Goal: Task Accomplishment & Management: Manage account settings

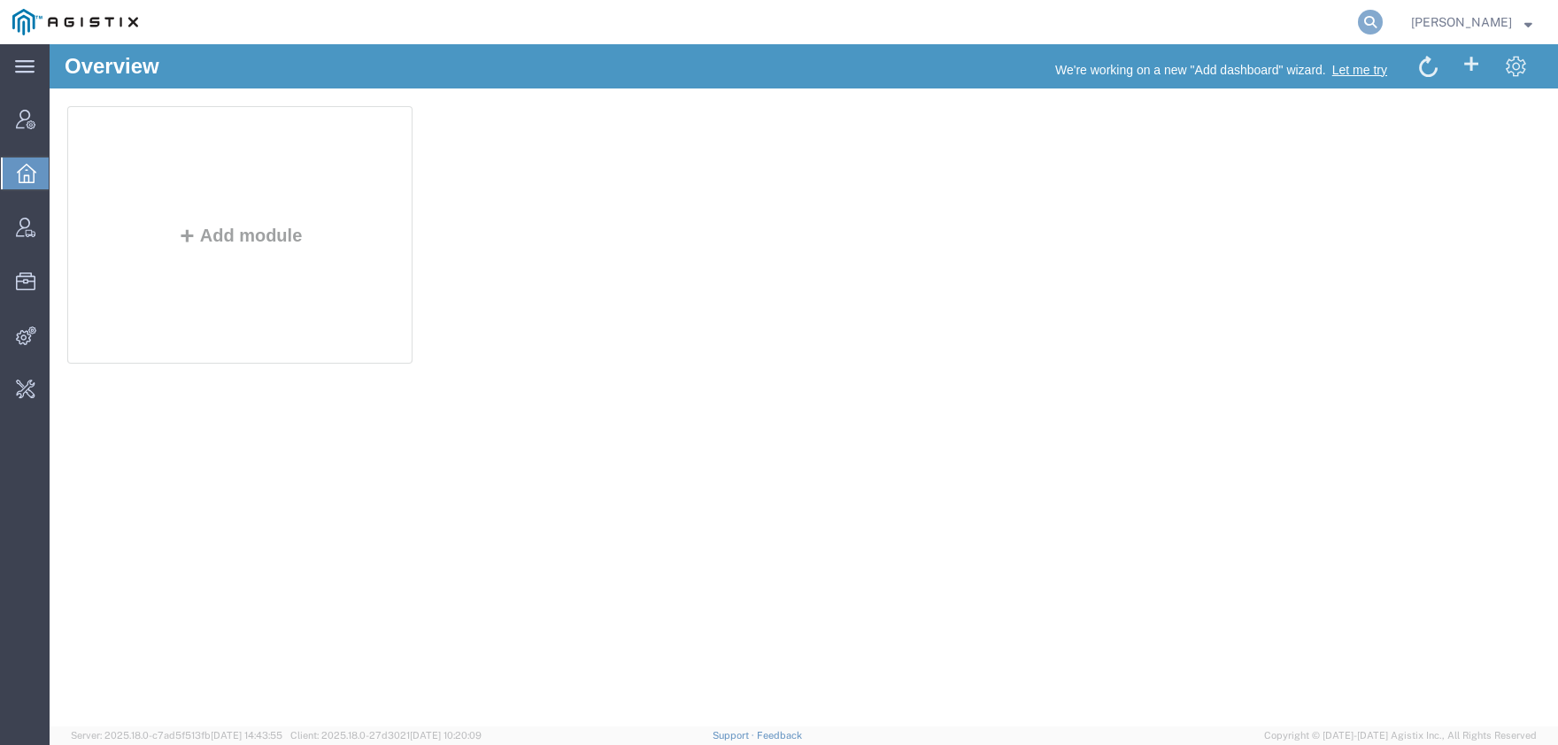
click at [1382, 29] on icon at bounding box center [1370, 22] width 25 height 25
type input "i"
type input "offline@pgw"
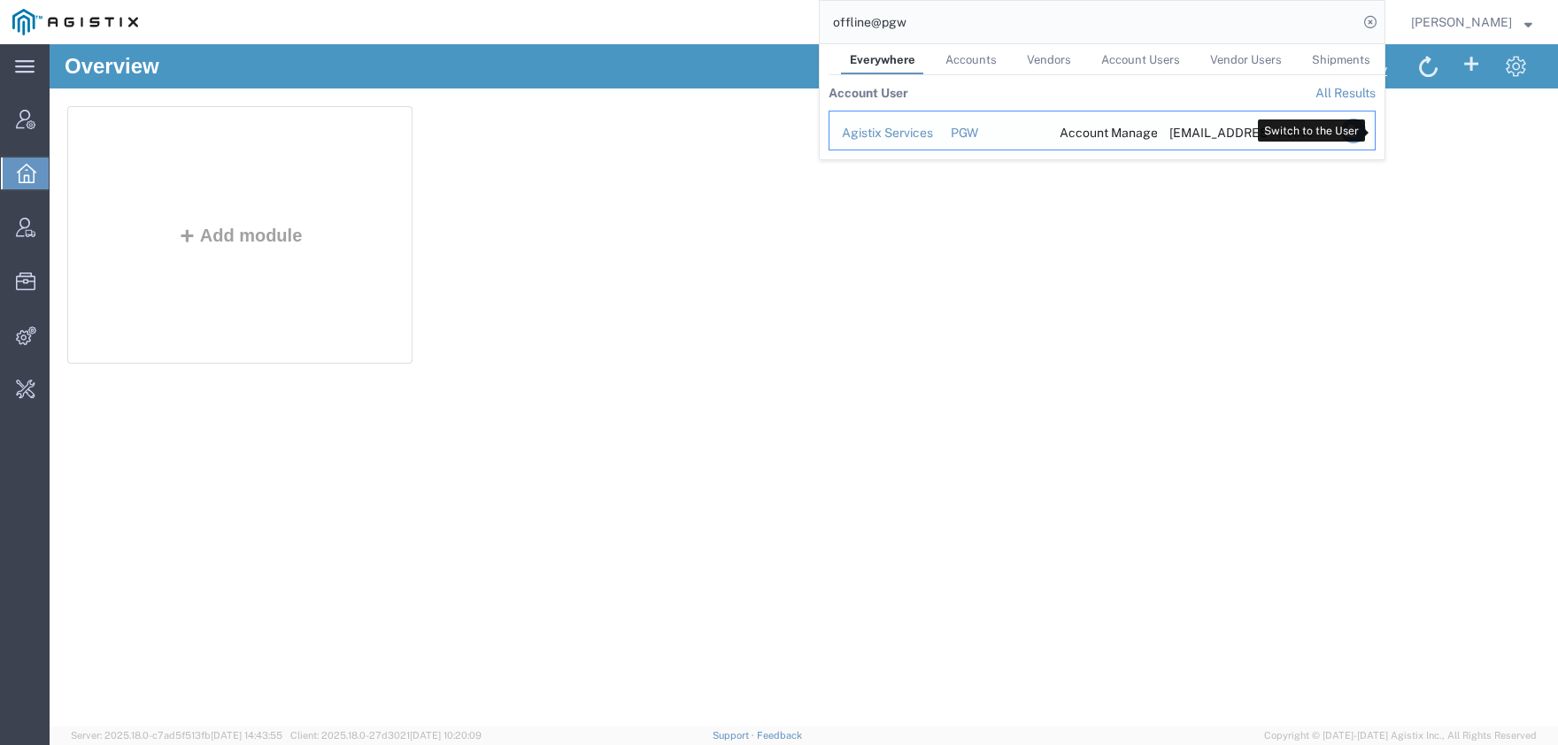
click at [1366, 134] on icon "Search Results" at bounding box center [1353, 131] width 25 height 25
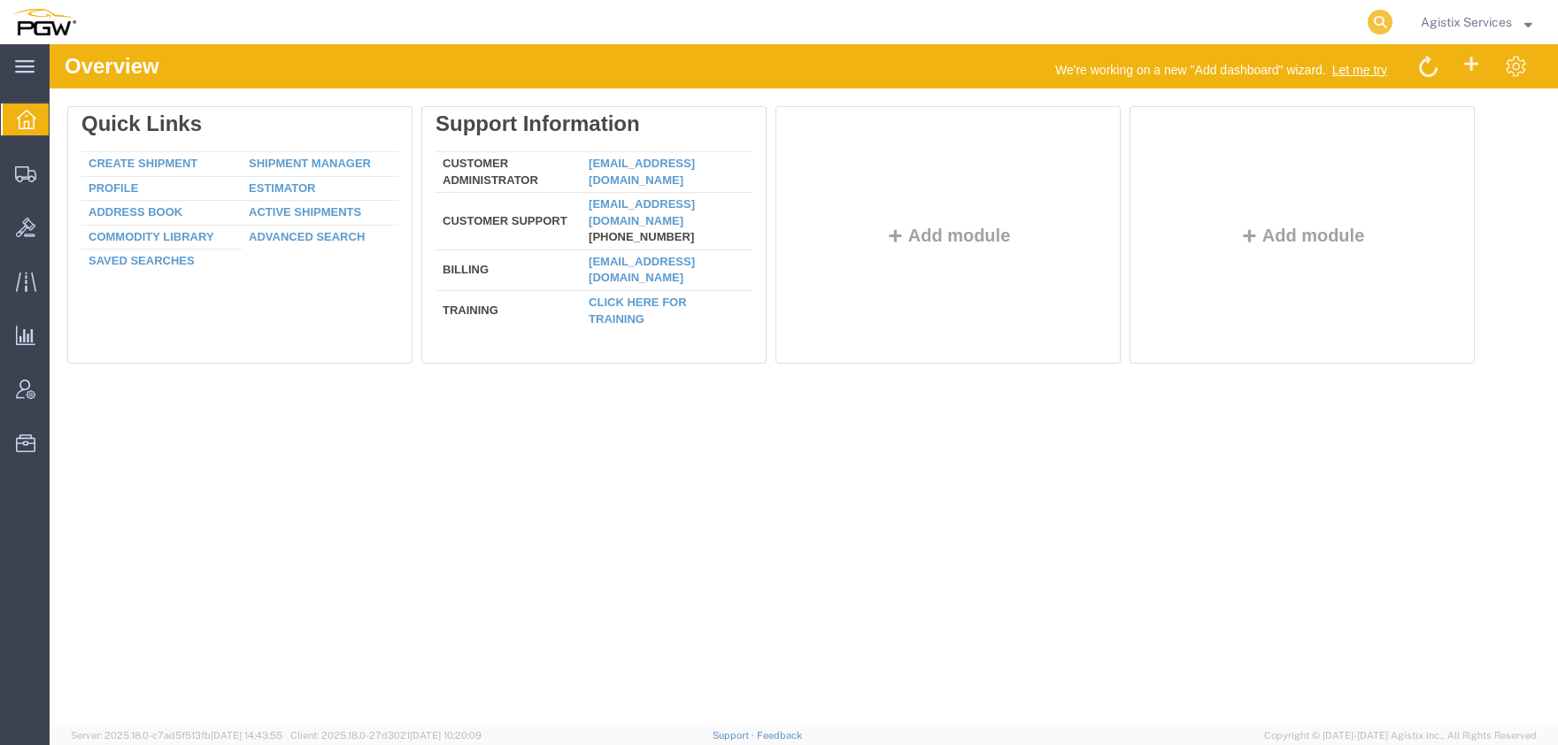
click at [1370, 22] on icon at bounding box center [1379, 22] width 25 height 25
paste input "56744640"
type input "56744640"
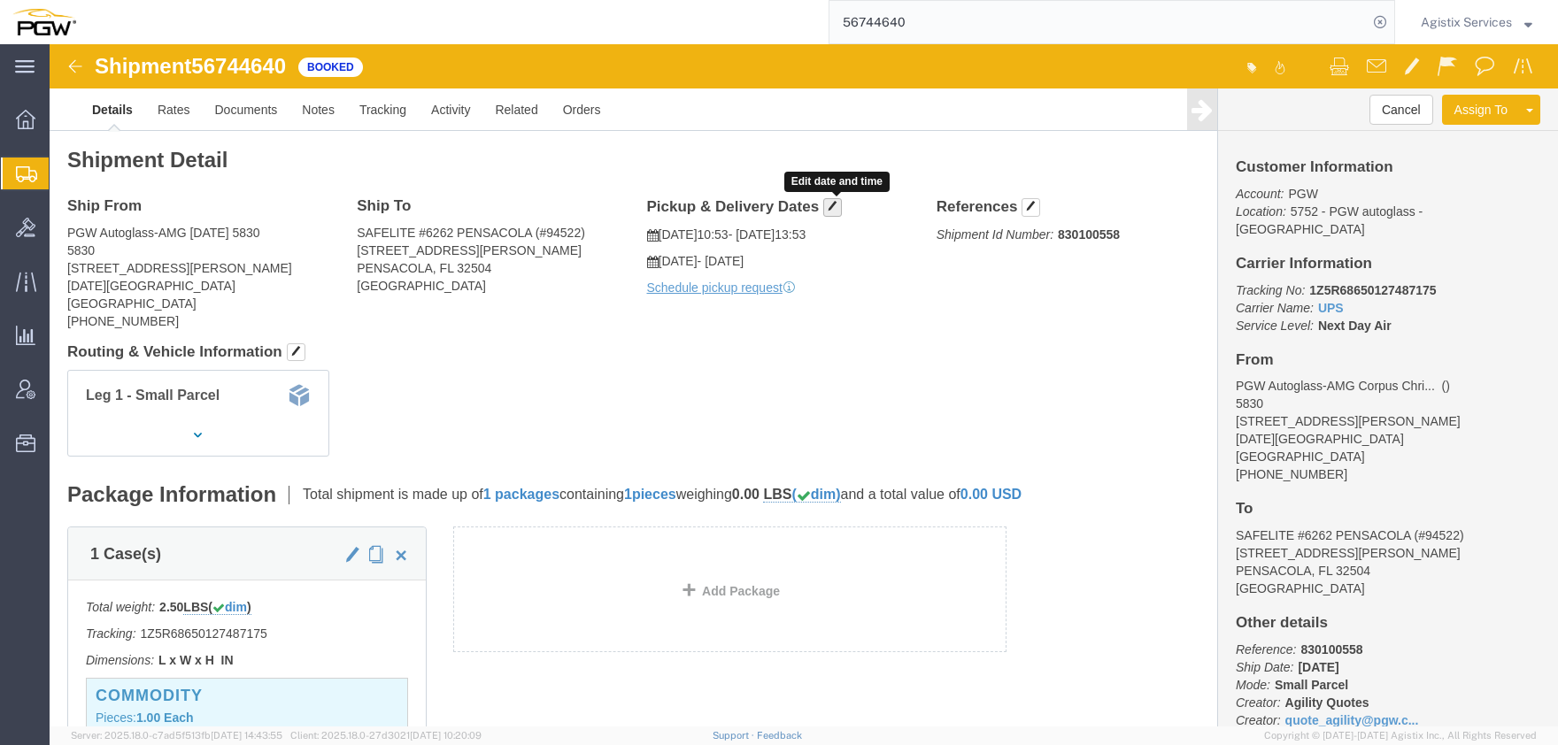
click span "button"
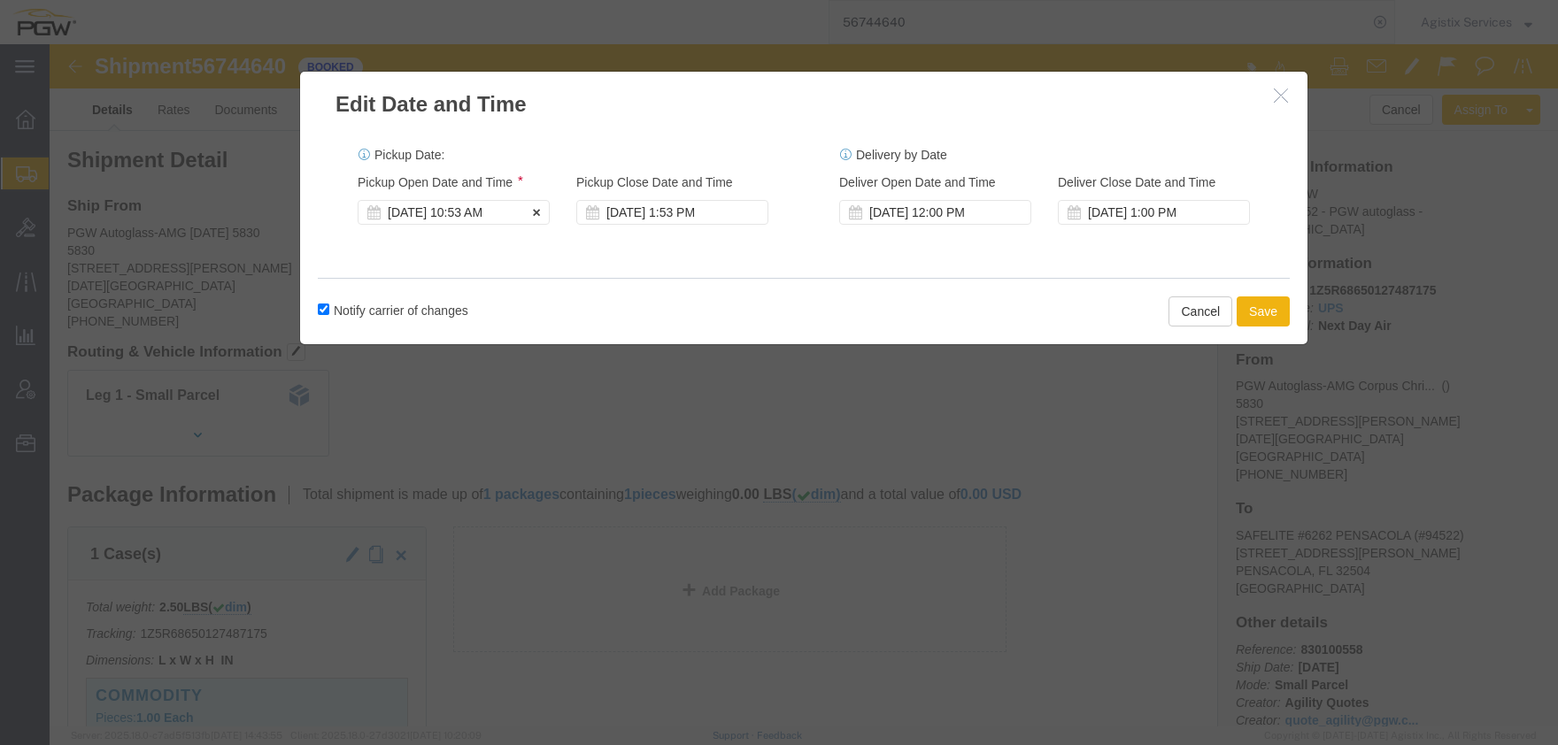
click div "[DATE] 10:53 AM"
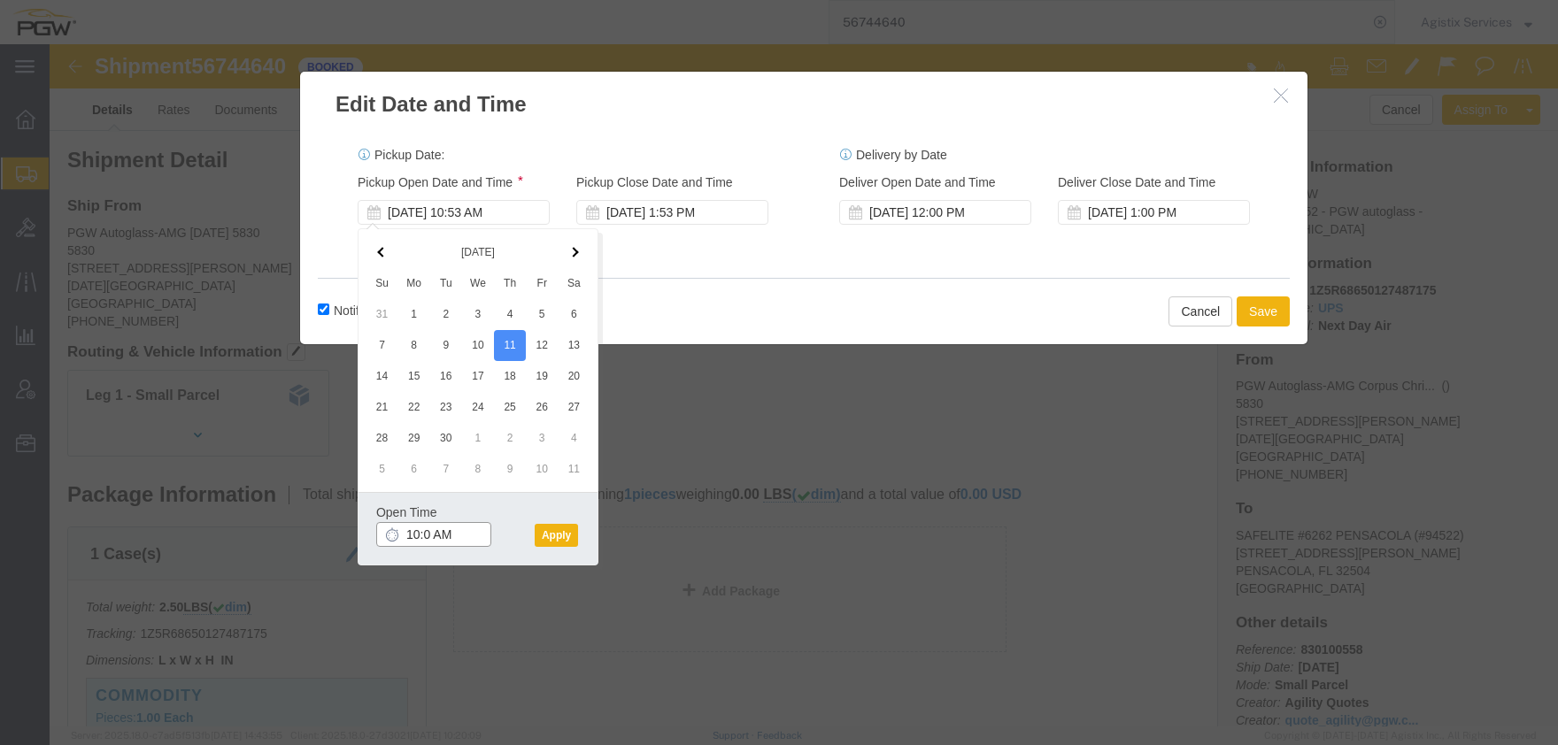
type input "10:00 AM"
click button "Apply"
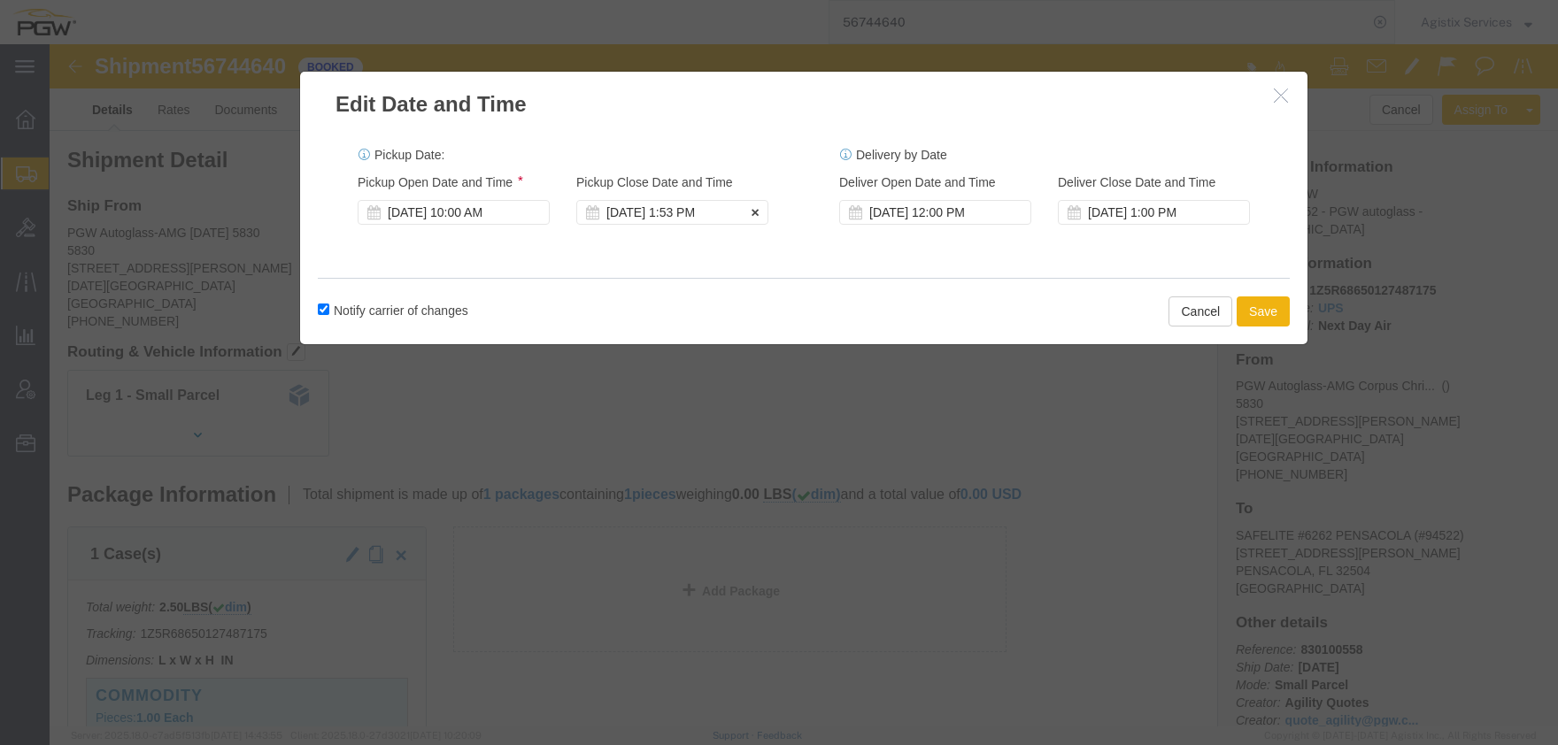
click div "Pickup Close Date Pickup Close Time Pickup Close Date and Time [DATE] 1:53 PM"
click div "[DATE] 1:53 PM"
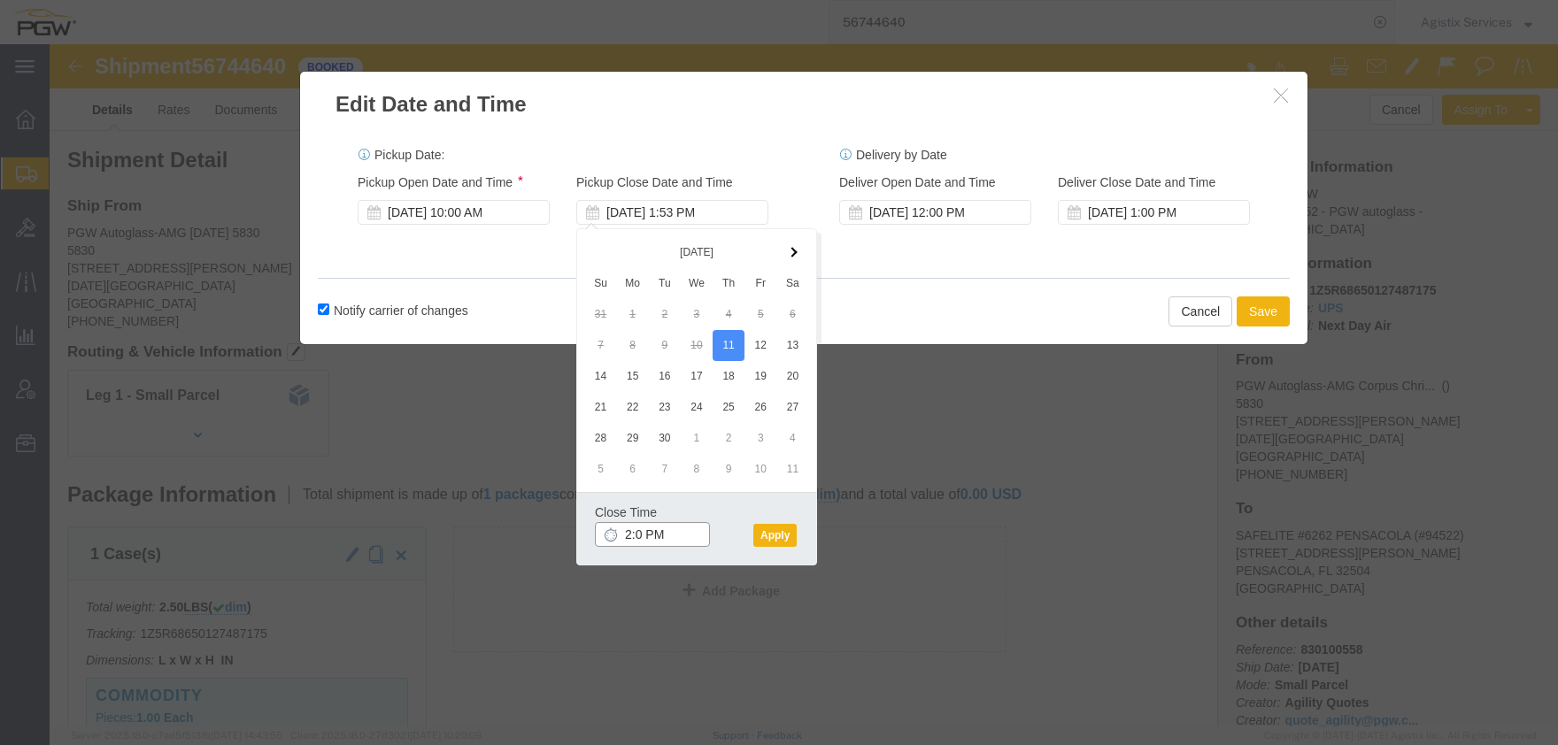
type input "2:00 PM"
click button "Apply"
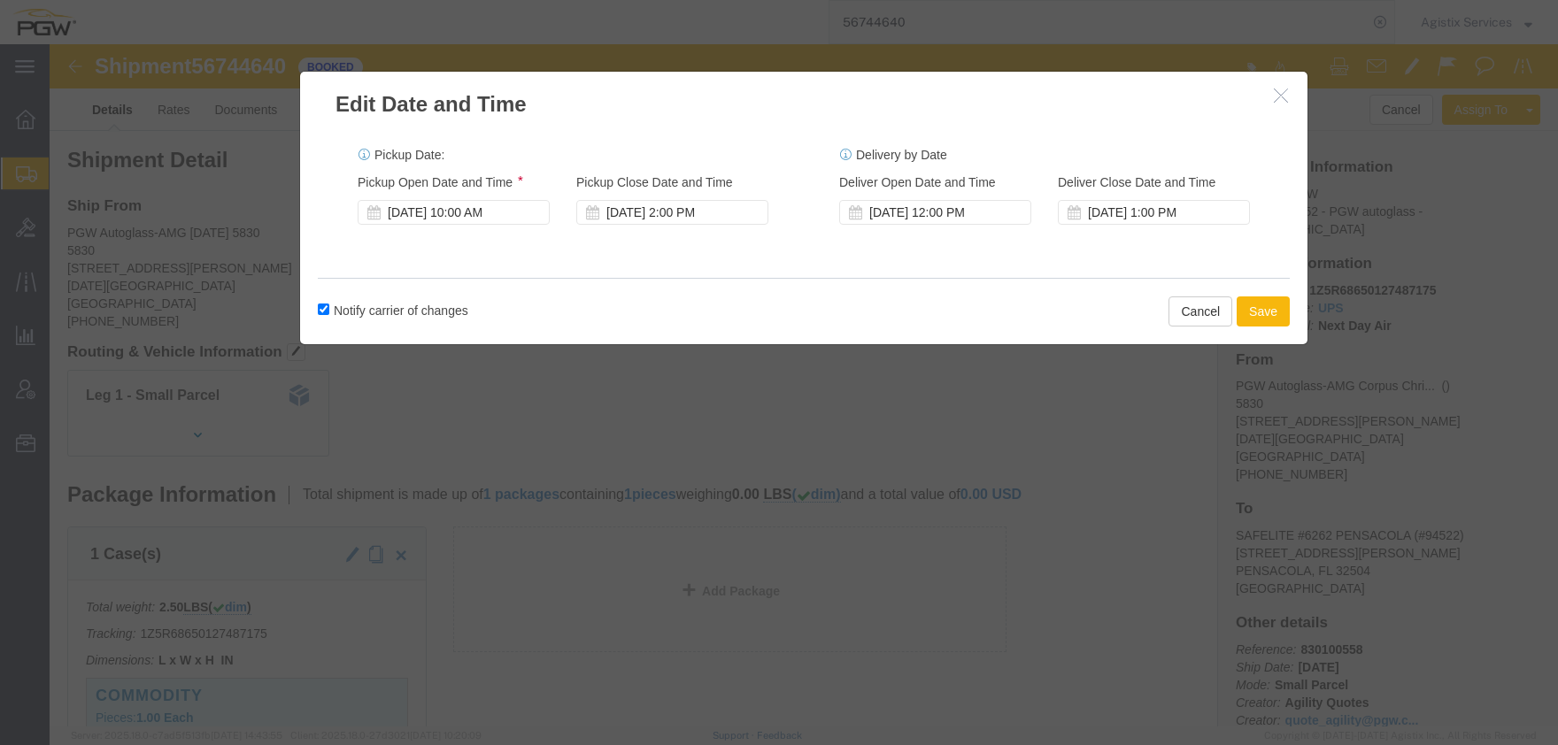
click button "Save"
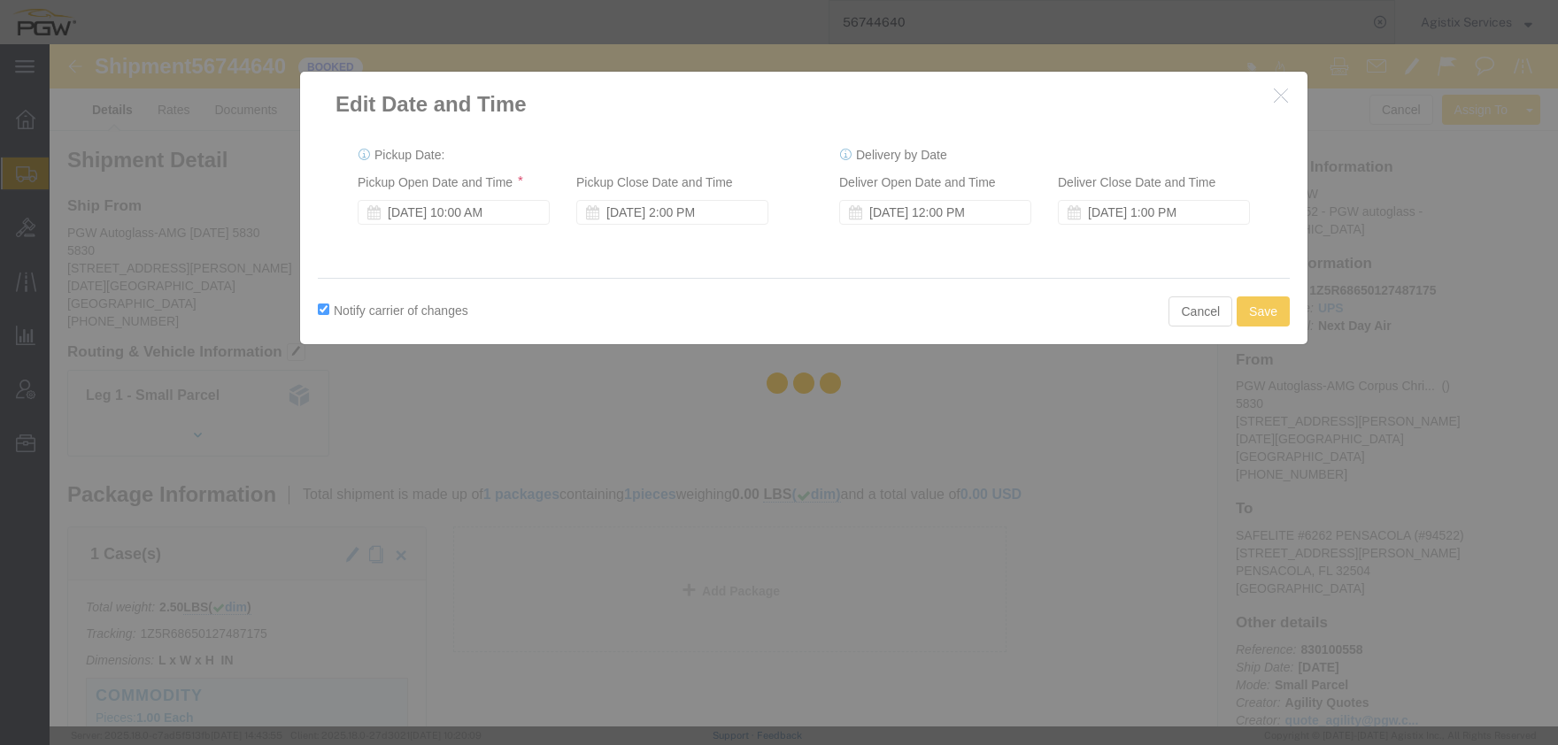
click div
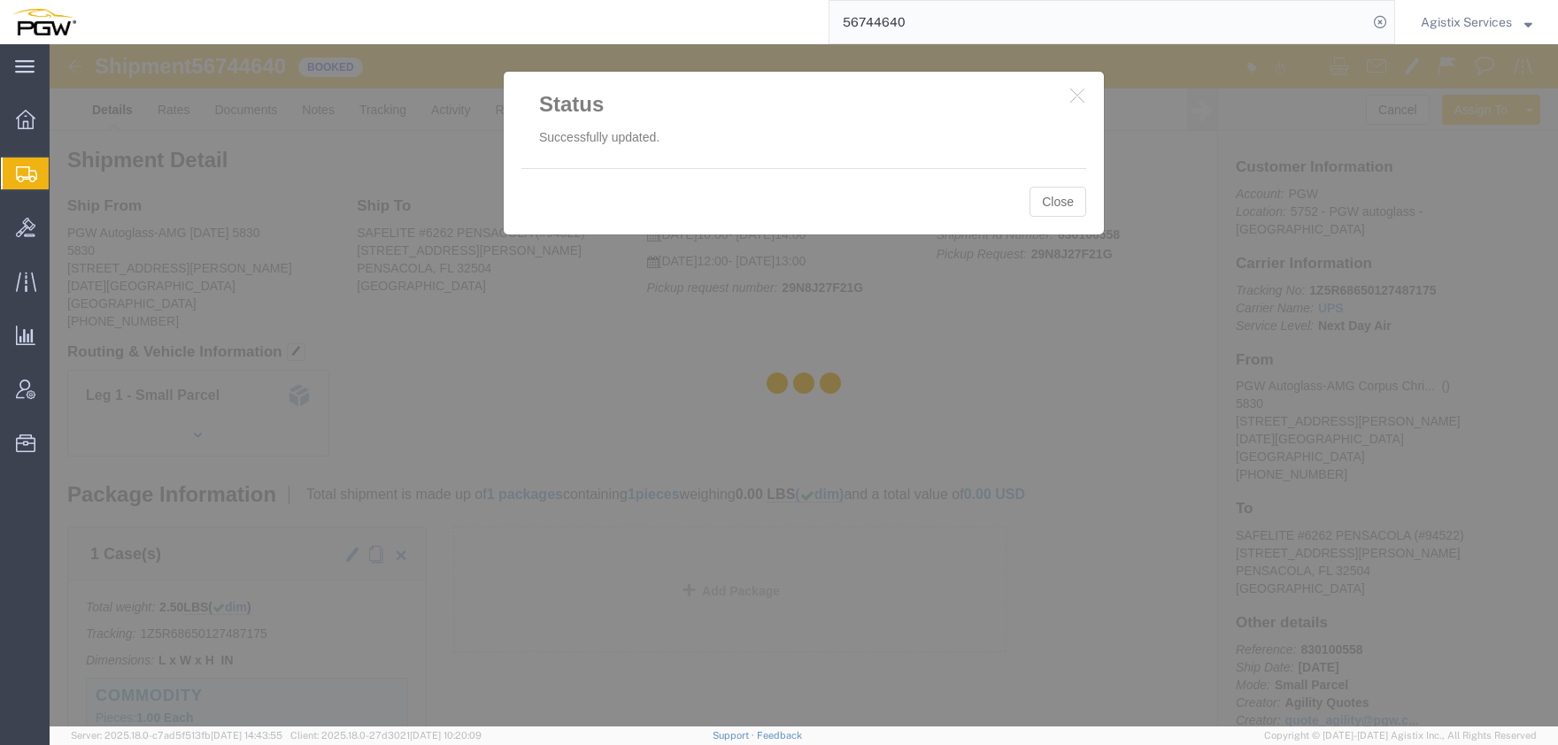
click div
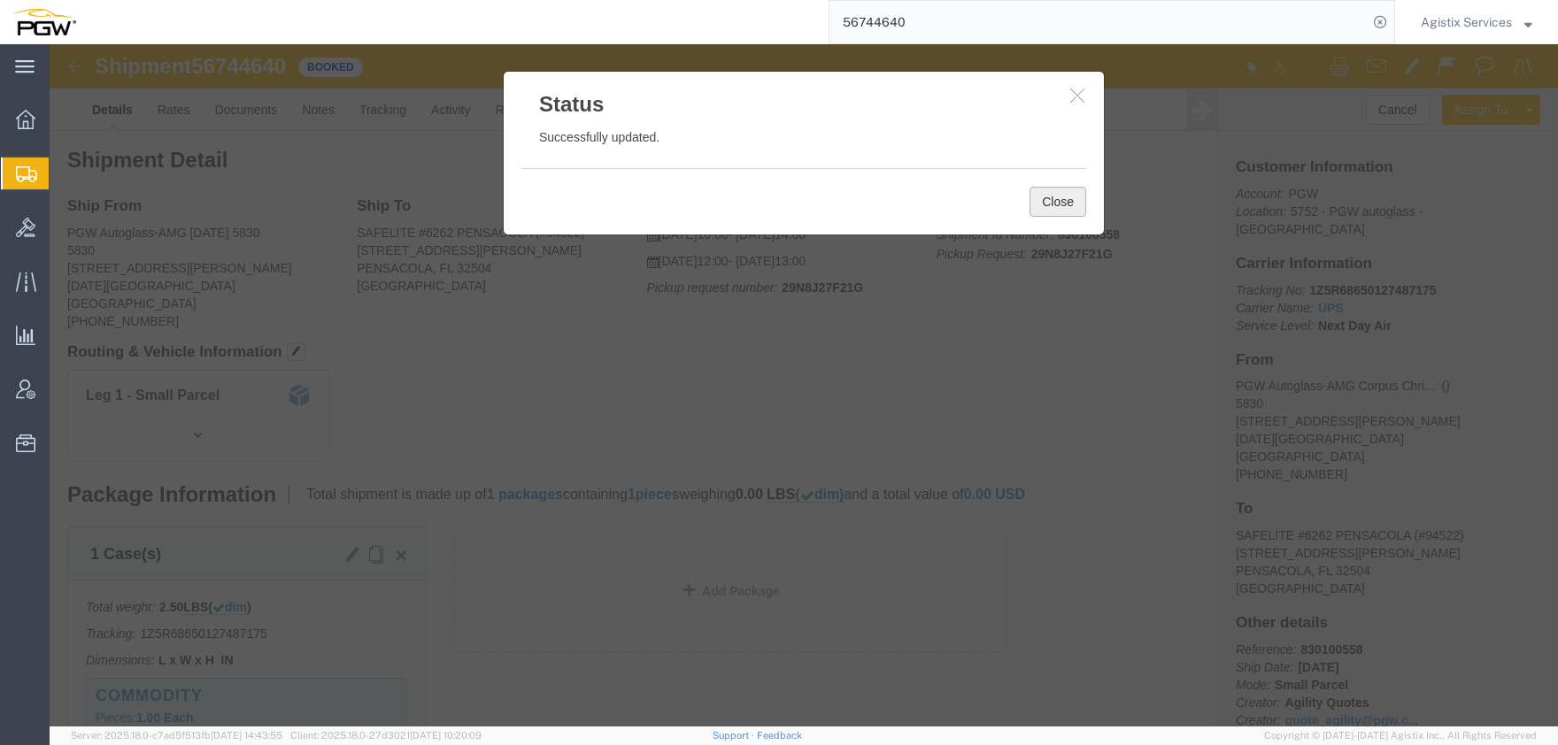
click button "Close"
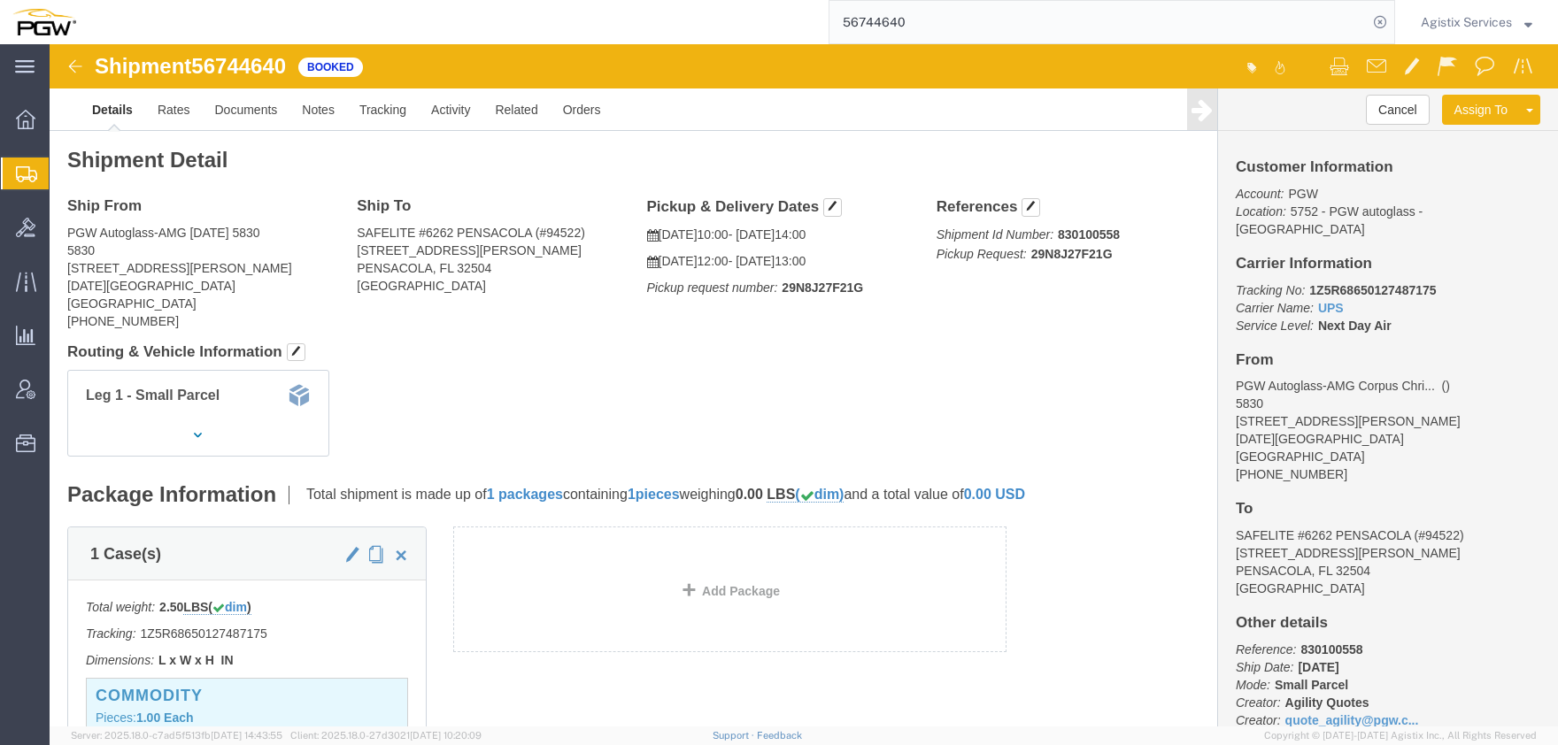
drag, startPoint x: 986, startPoint y: 22, endPoint x: 733, endPoint y: 22, distance: 253.1
click at [829, 21] on input "56744640" at bounding box center [1098, 22] width 538 height 42
type input "56743430"
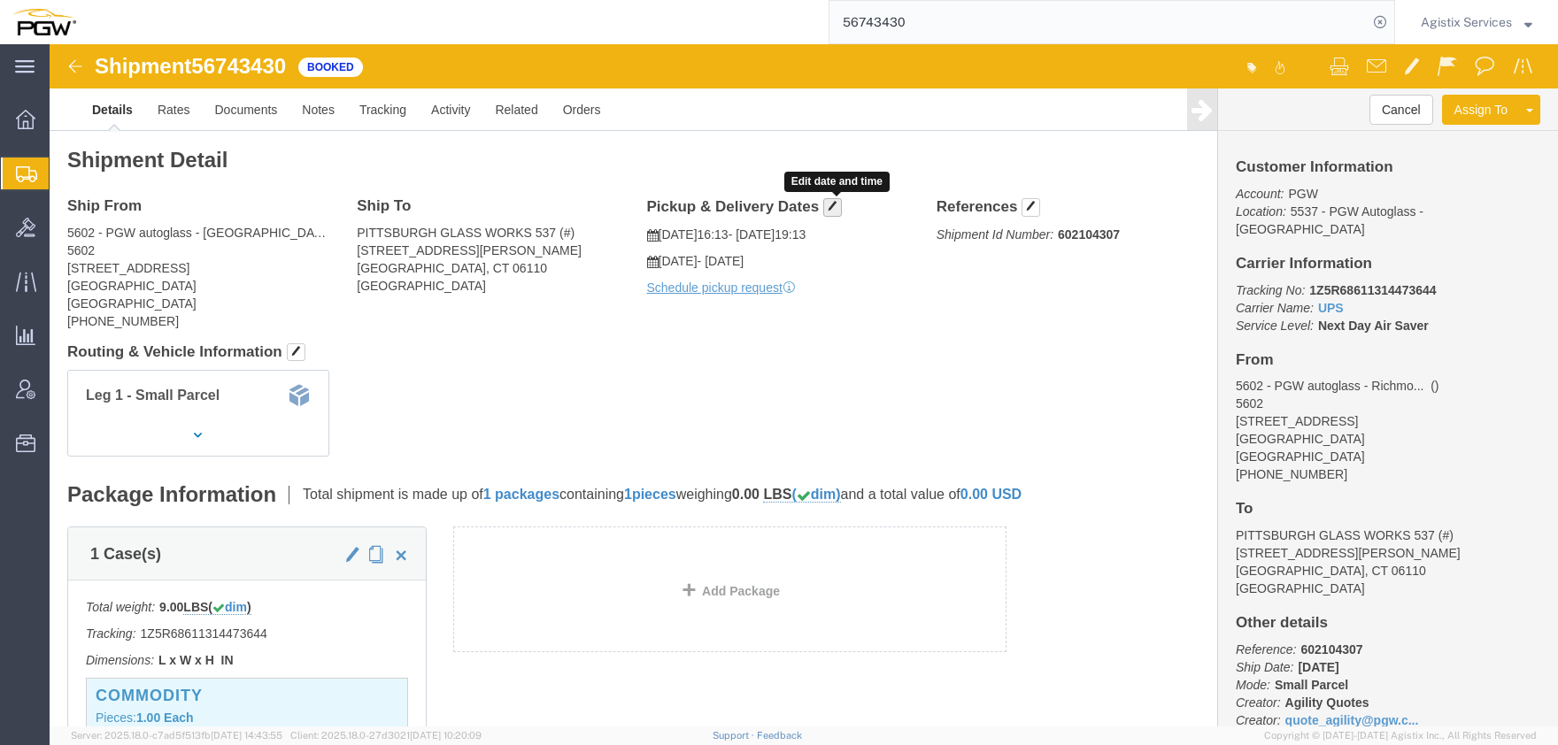
click span "button"
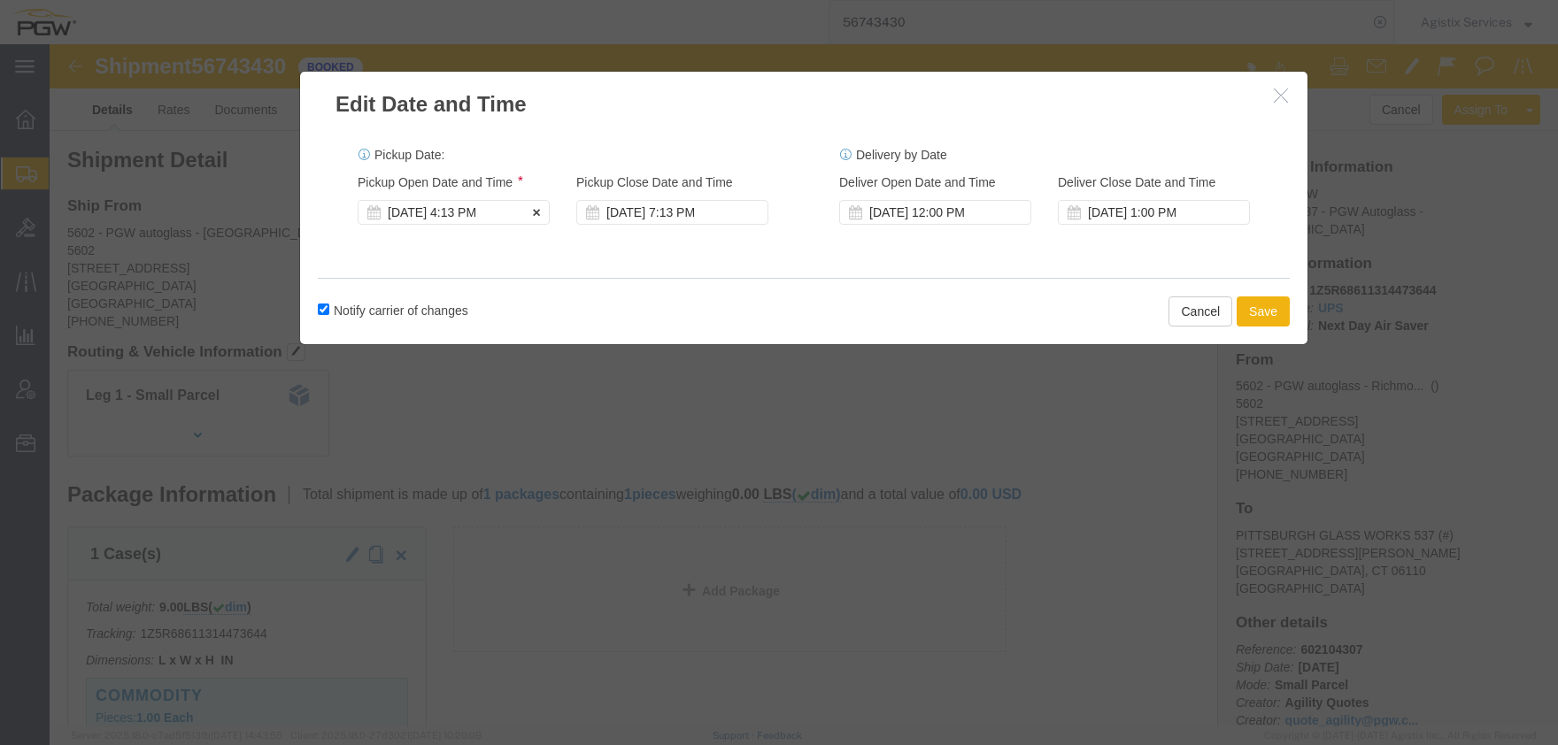
click div "[DATE] 4:13 PM"
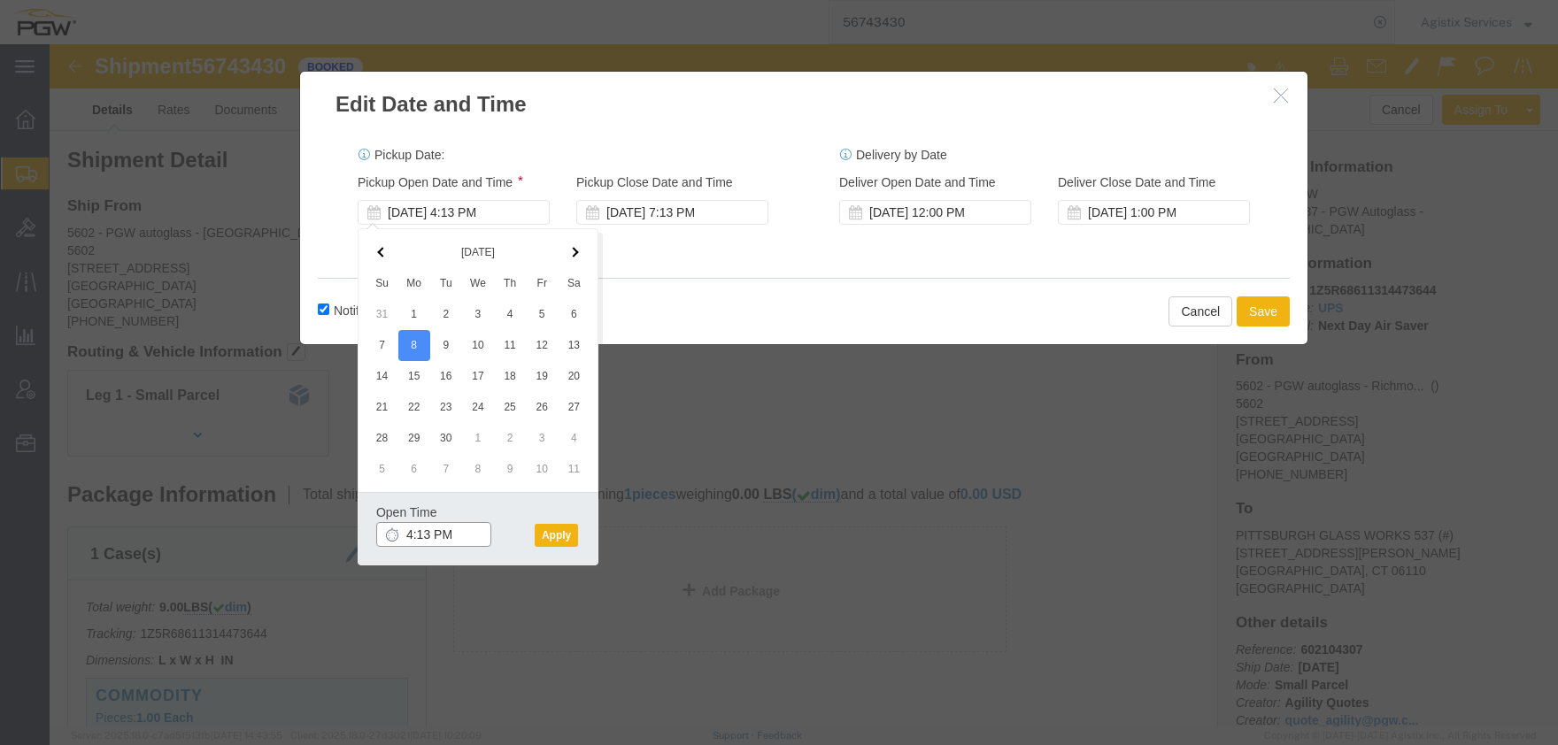
click input "4:13 PM"
type input "1:30 PM"
click button "Apply"
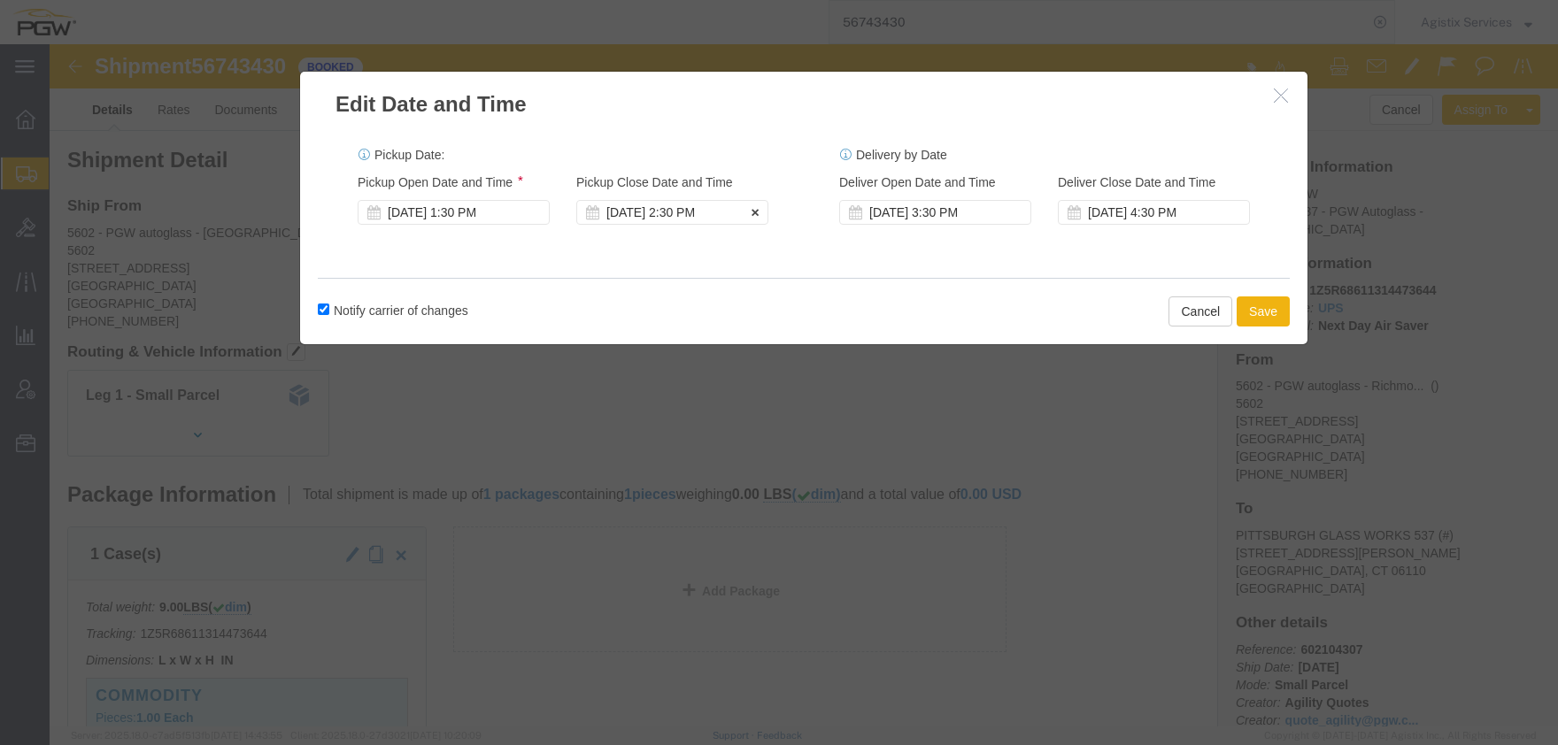
click div "[DATE] 2:30 PM"
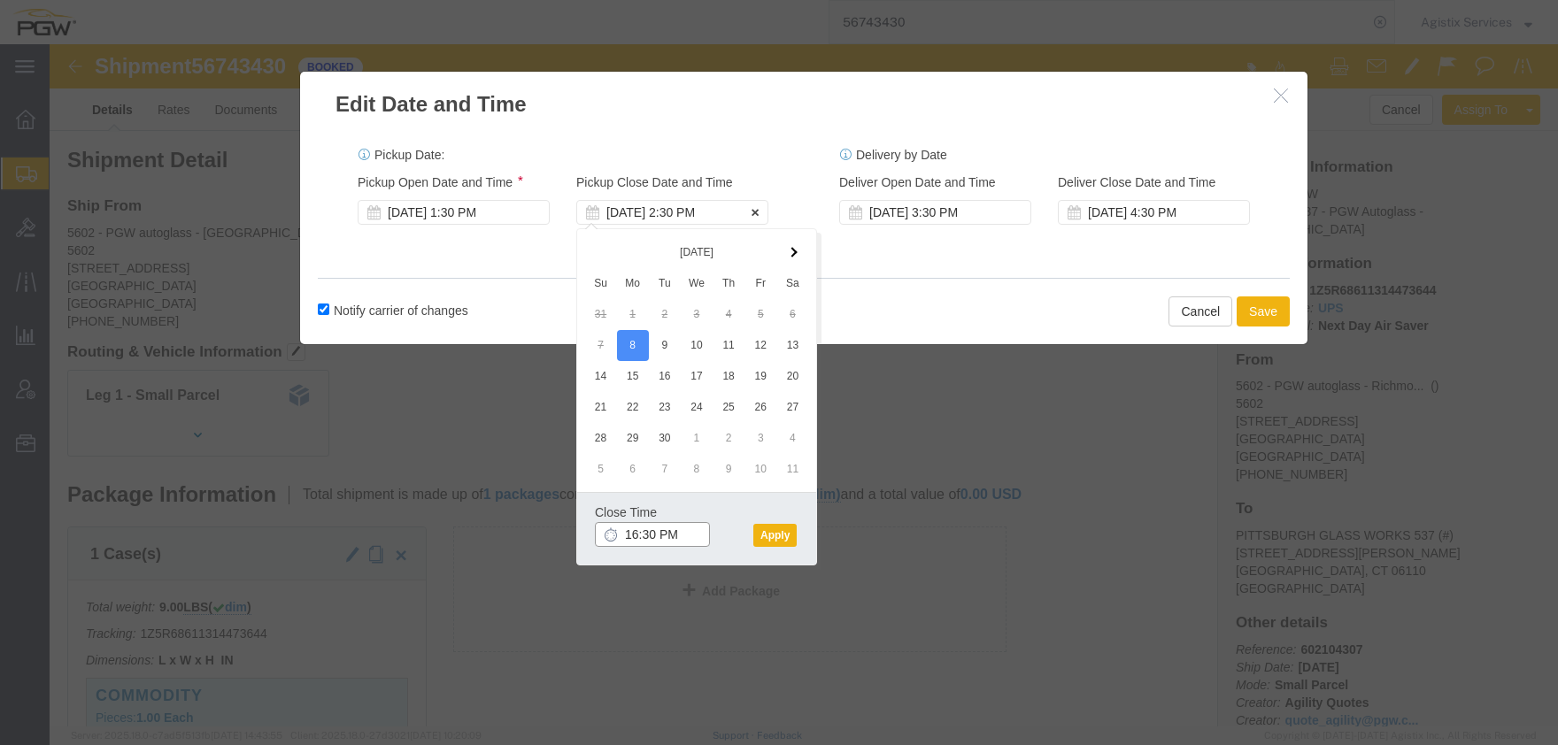
type input "4:30 PM"
click button "Apply"
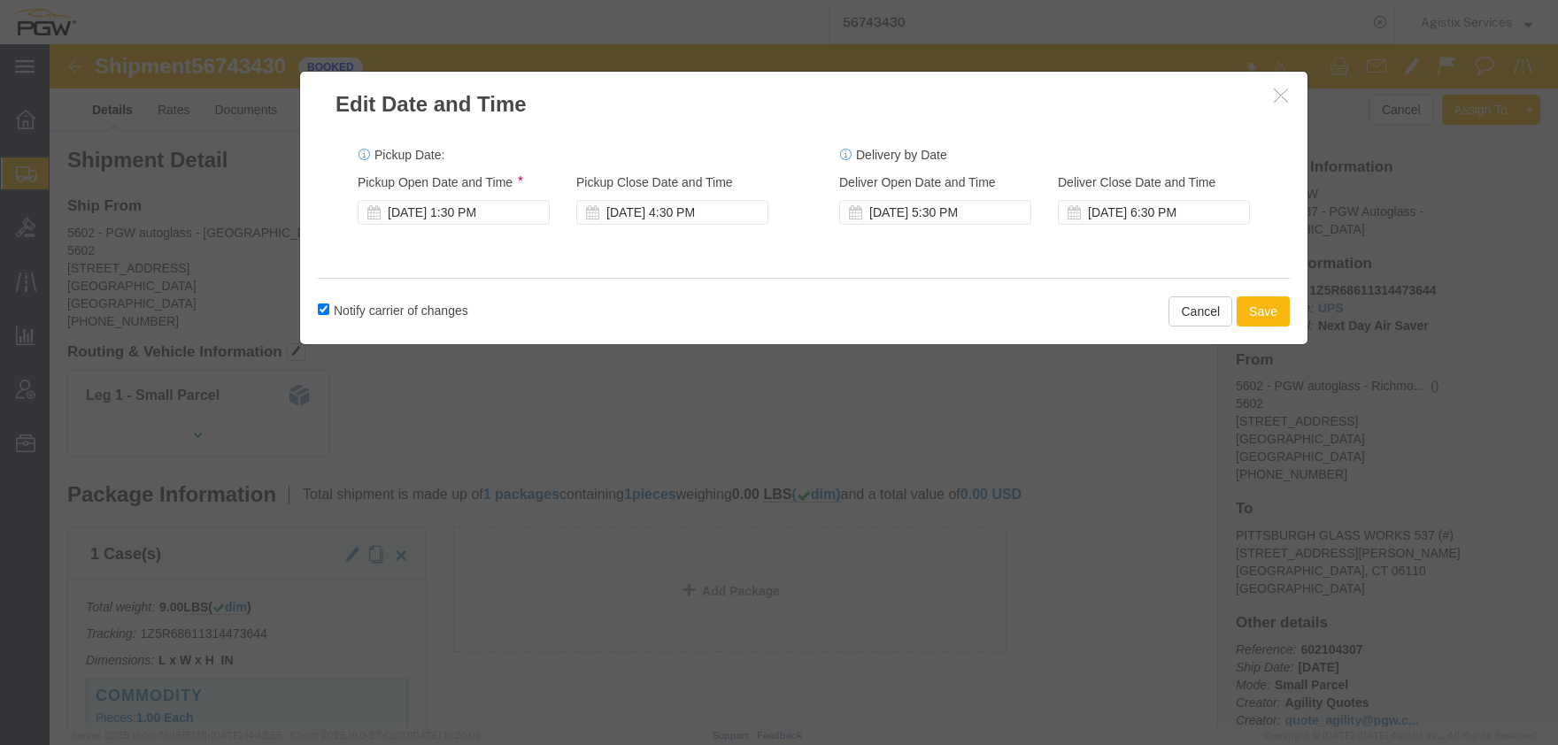
click button "Save"
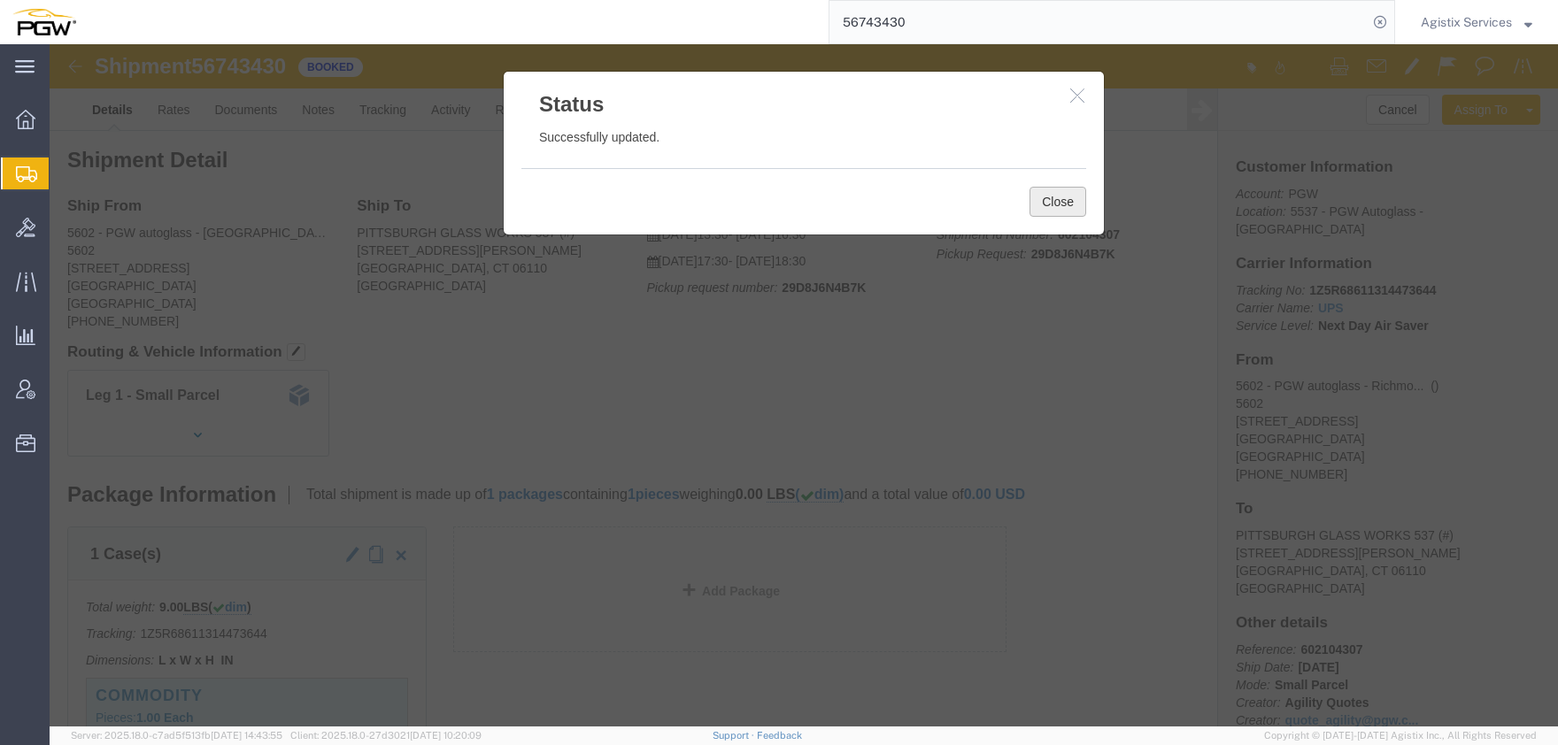
click button "Close"
